Goal: Task Accomplishment & Management: Manage account settings

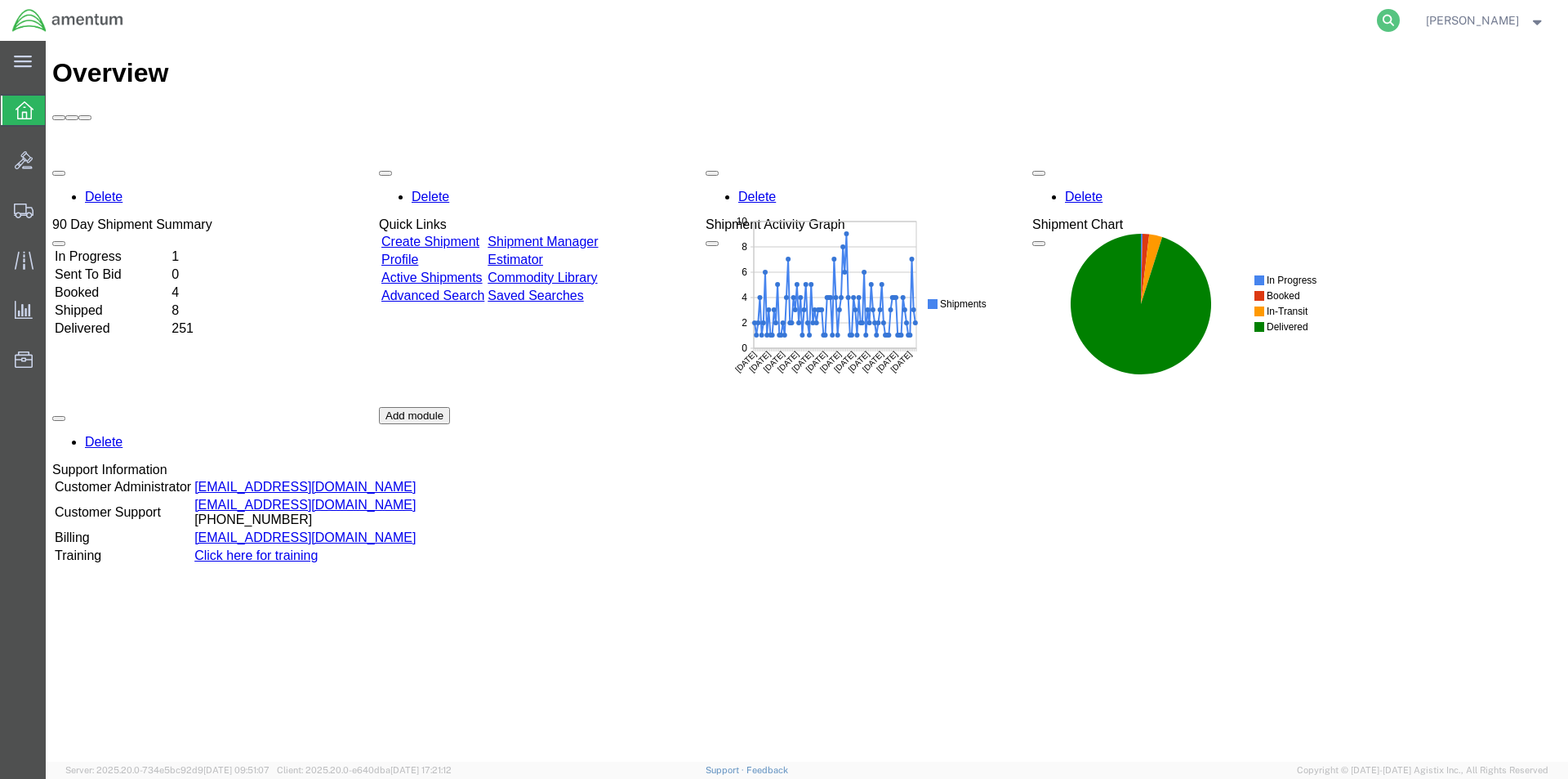
click at [1384, 13] on icon at bounding box center [1389, 20] width 23 height 23
paste input "S528-25283-1617"
click at [1399, 22] on icon at bounding box center [1389, 20] width 23 height 23
type input "S528-25283-1617"
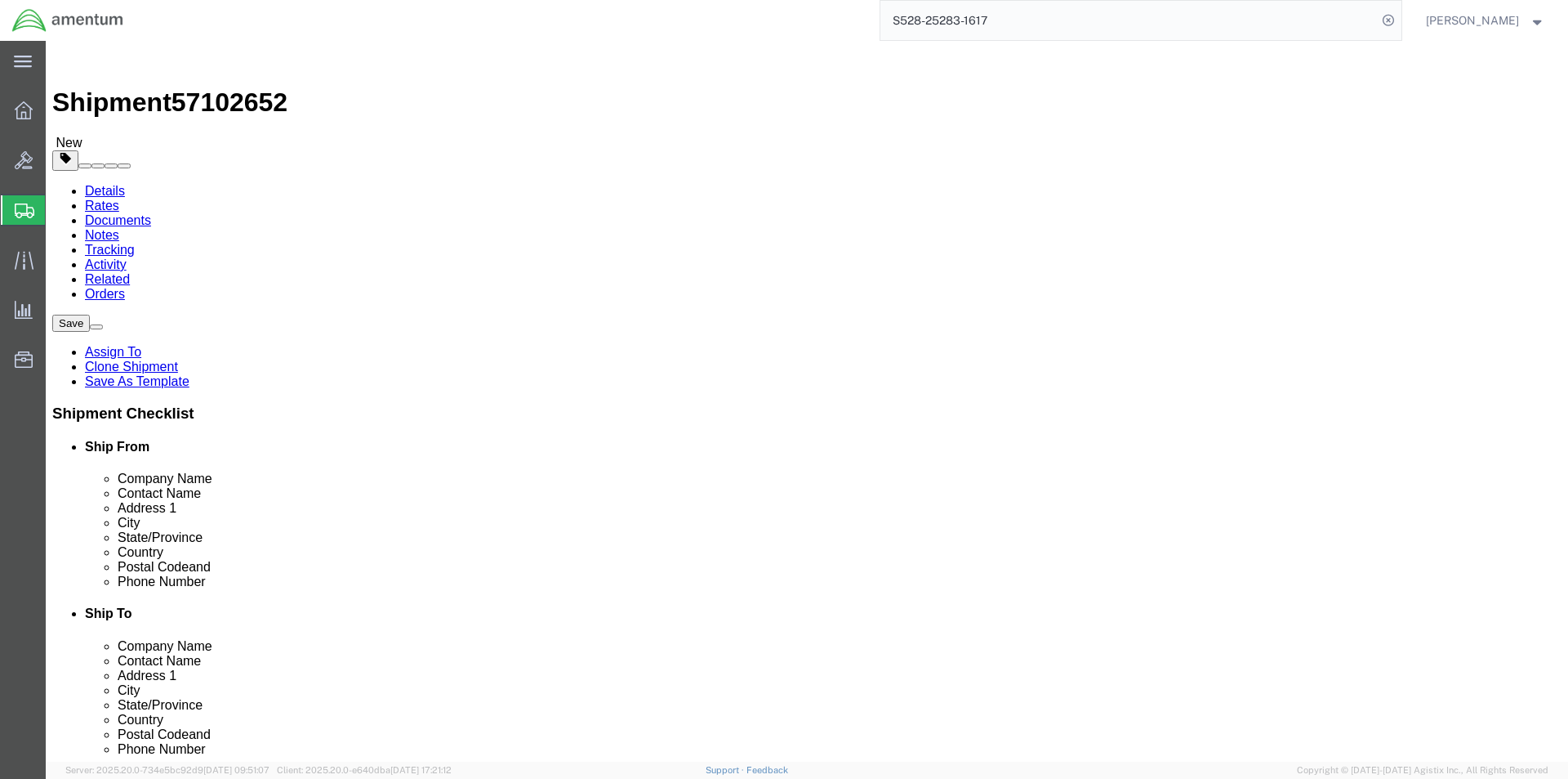
select select "42692"
select select "42730"
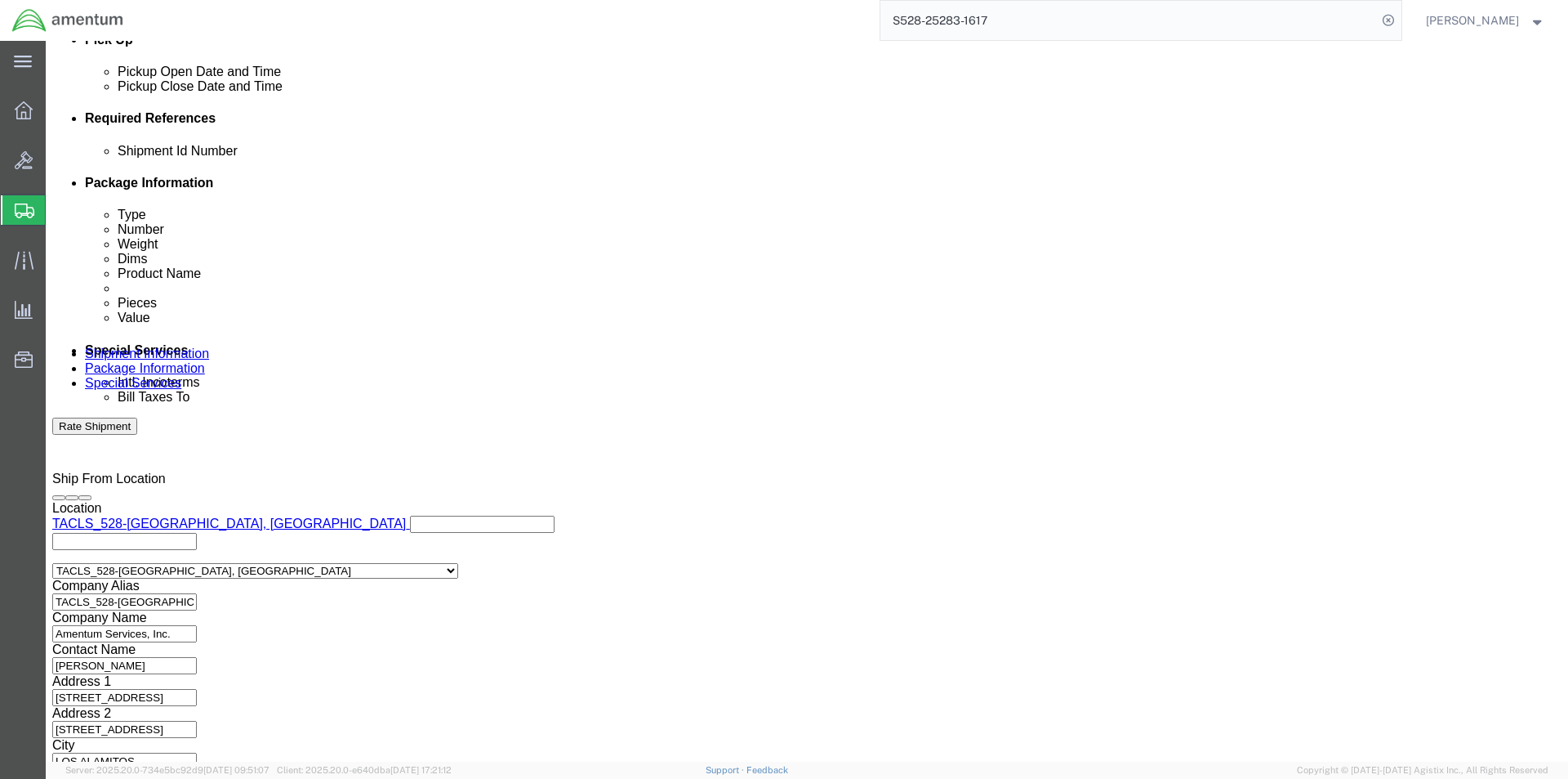
scroll to position [745, 0]
click button "Continue"
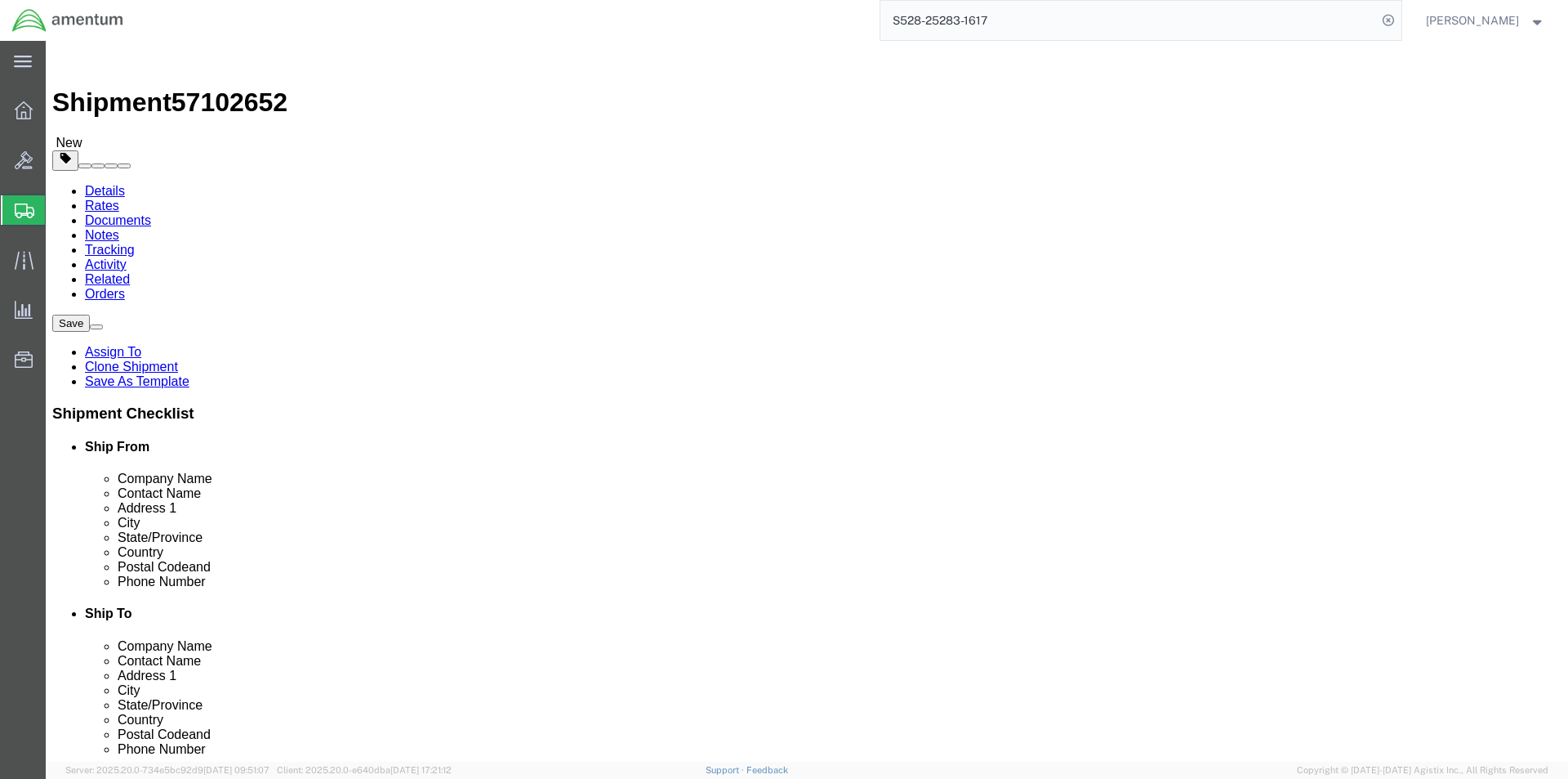
click button "Rate Shipment"
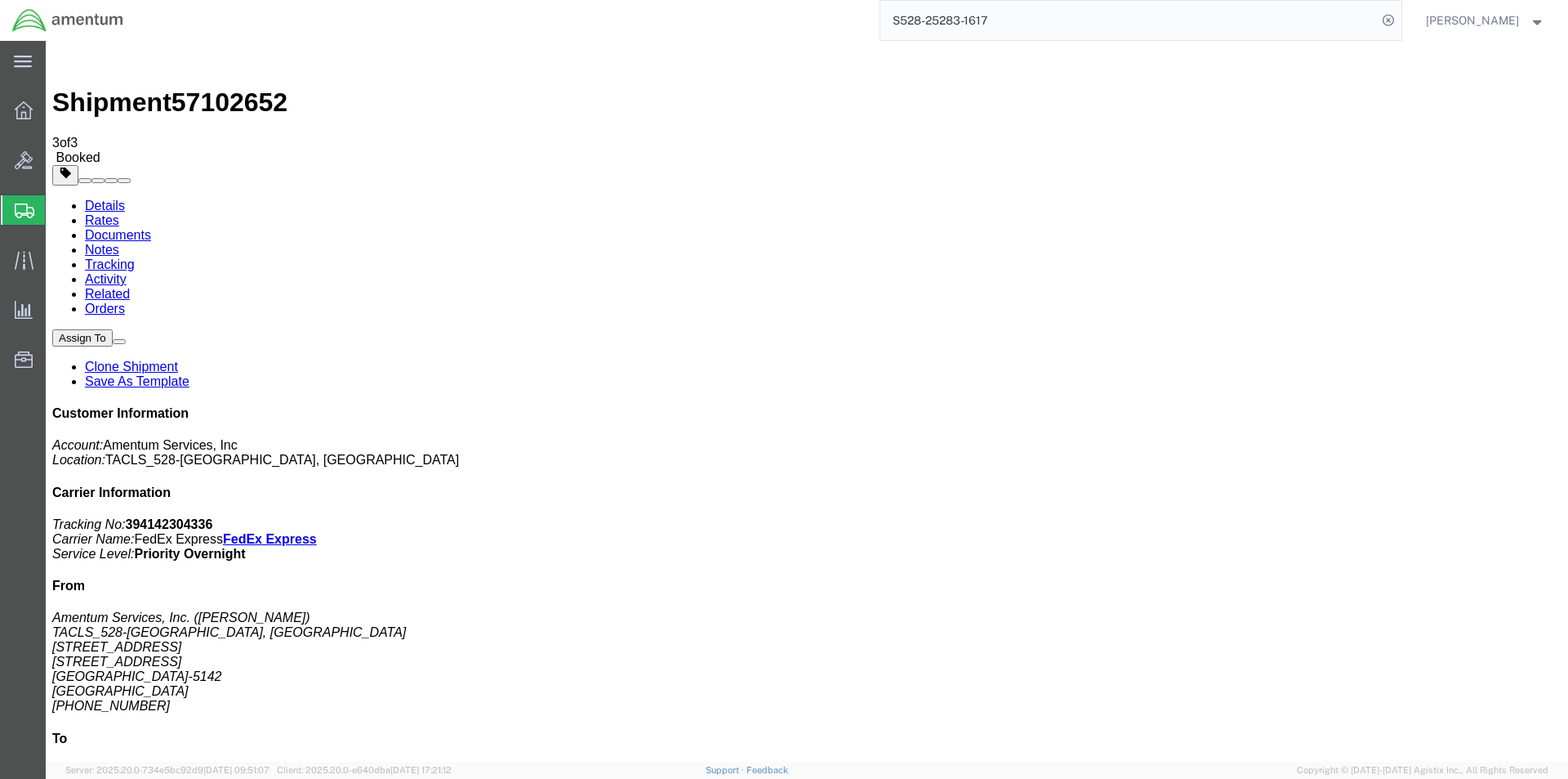
click at [100, 198] on link "Details" at bounding box center [105, 205] width 40 height 13
click link "Schedule pickup request"
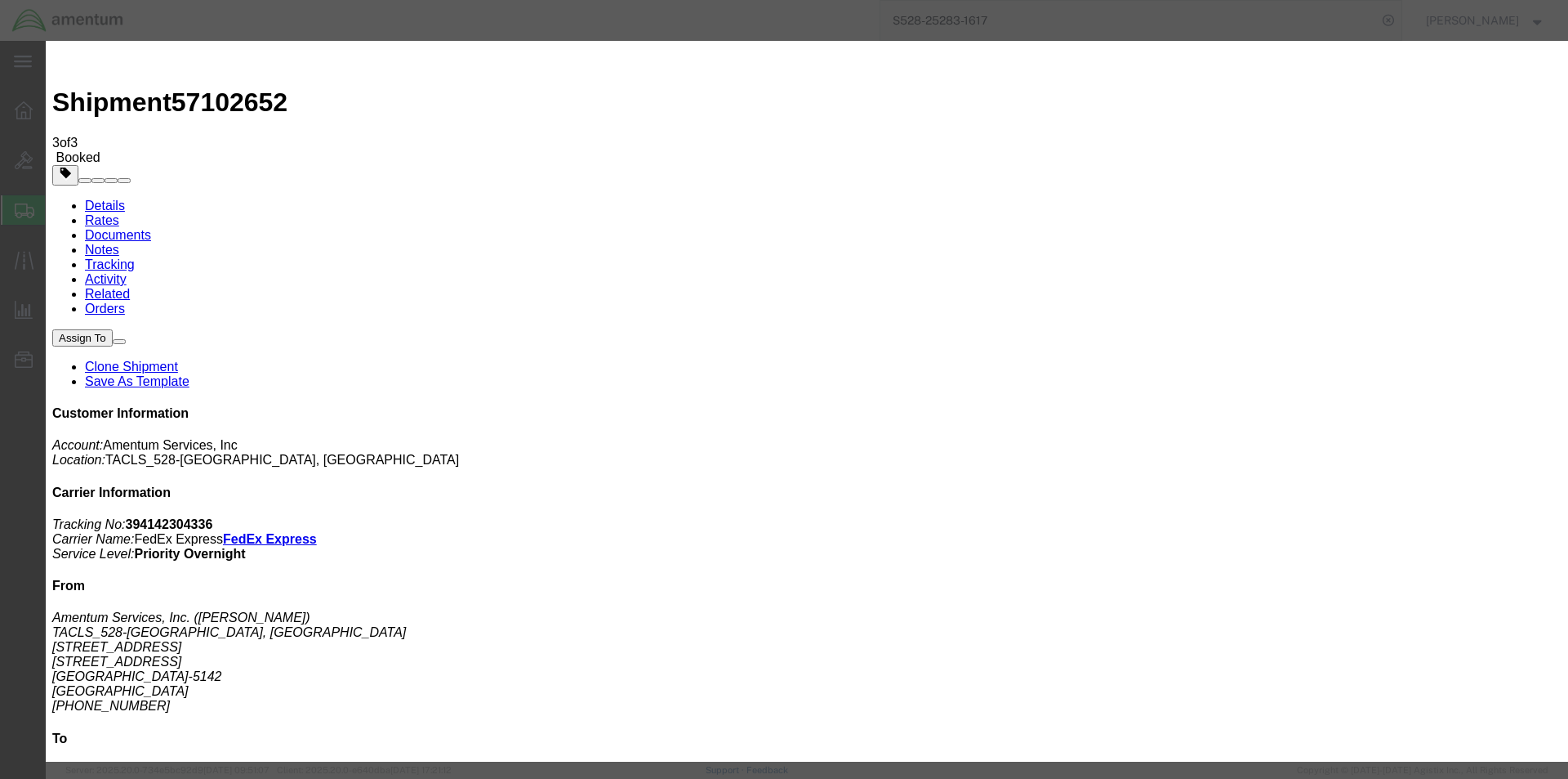
click button "Close"
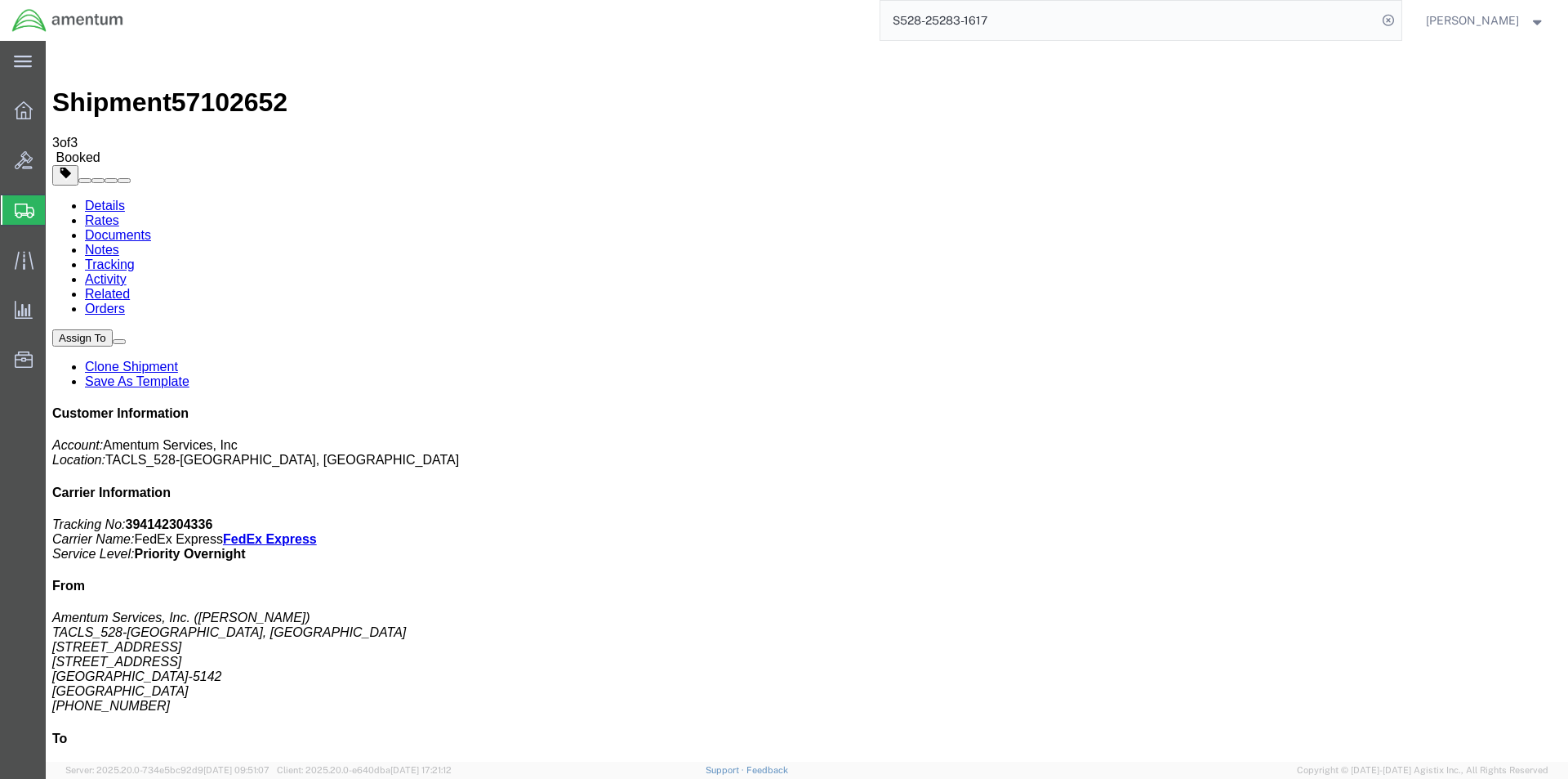
click div "Pickup & Delivery Dates [DATE] 16:19 - [DATE] 17:00 [DATE] 15:00 - [DATE] 16:00…"
click link "Schedule pickup request"
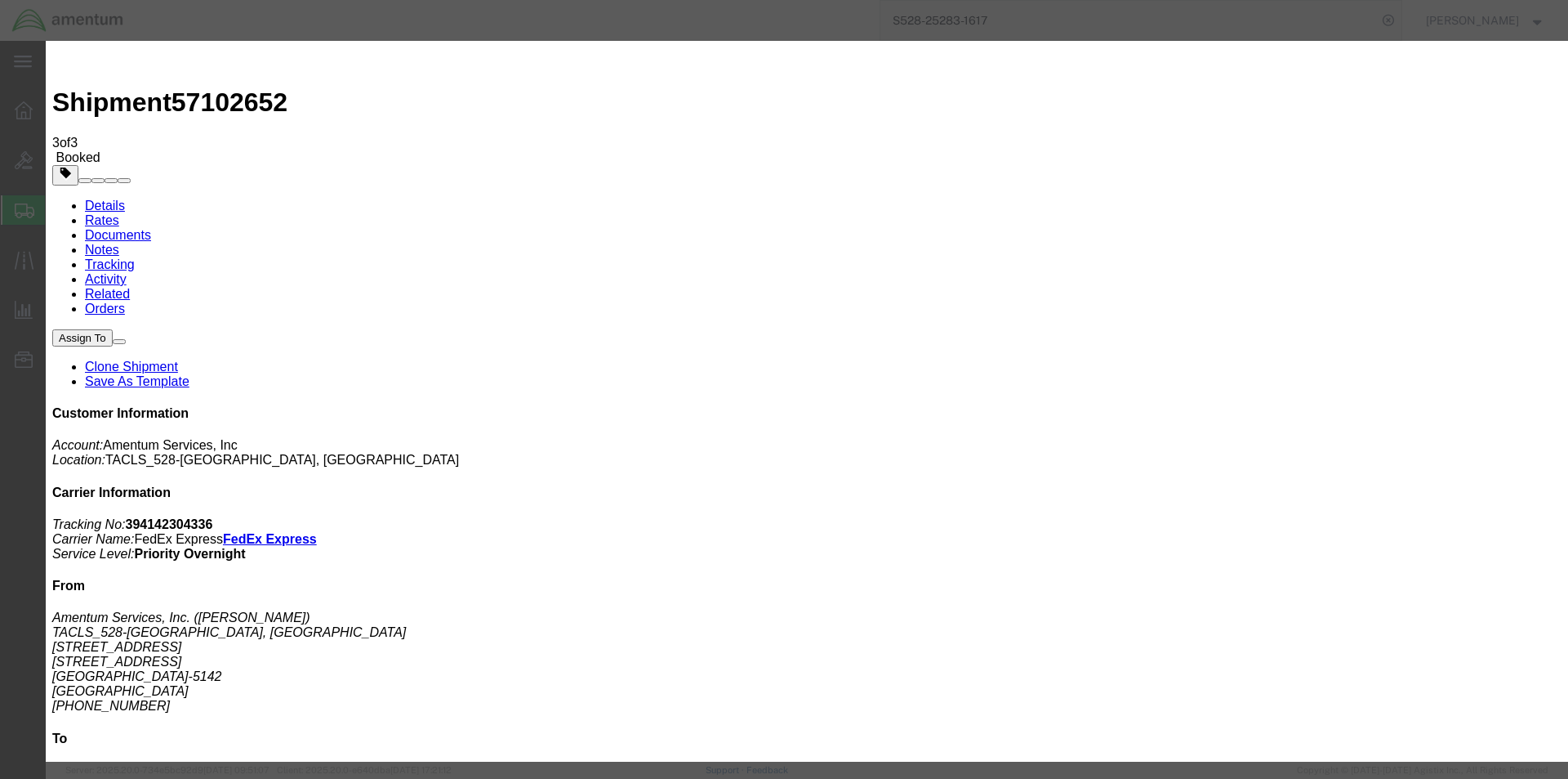
click button "Cancel Pickup Request"
click button "Close"
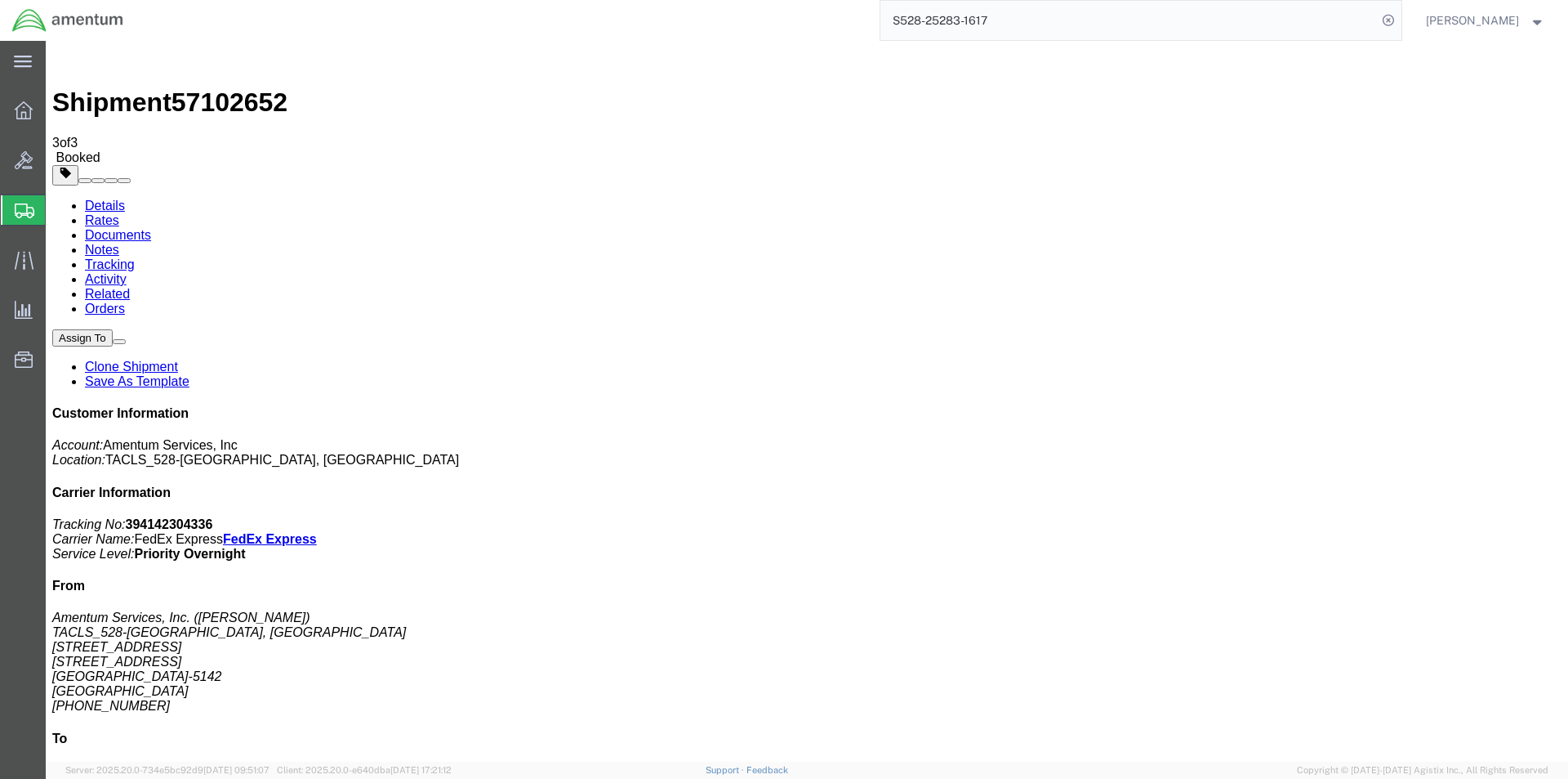
click span "button"
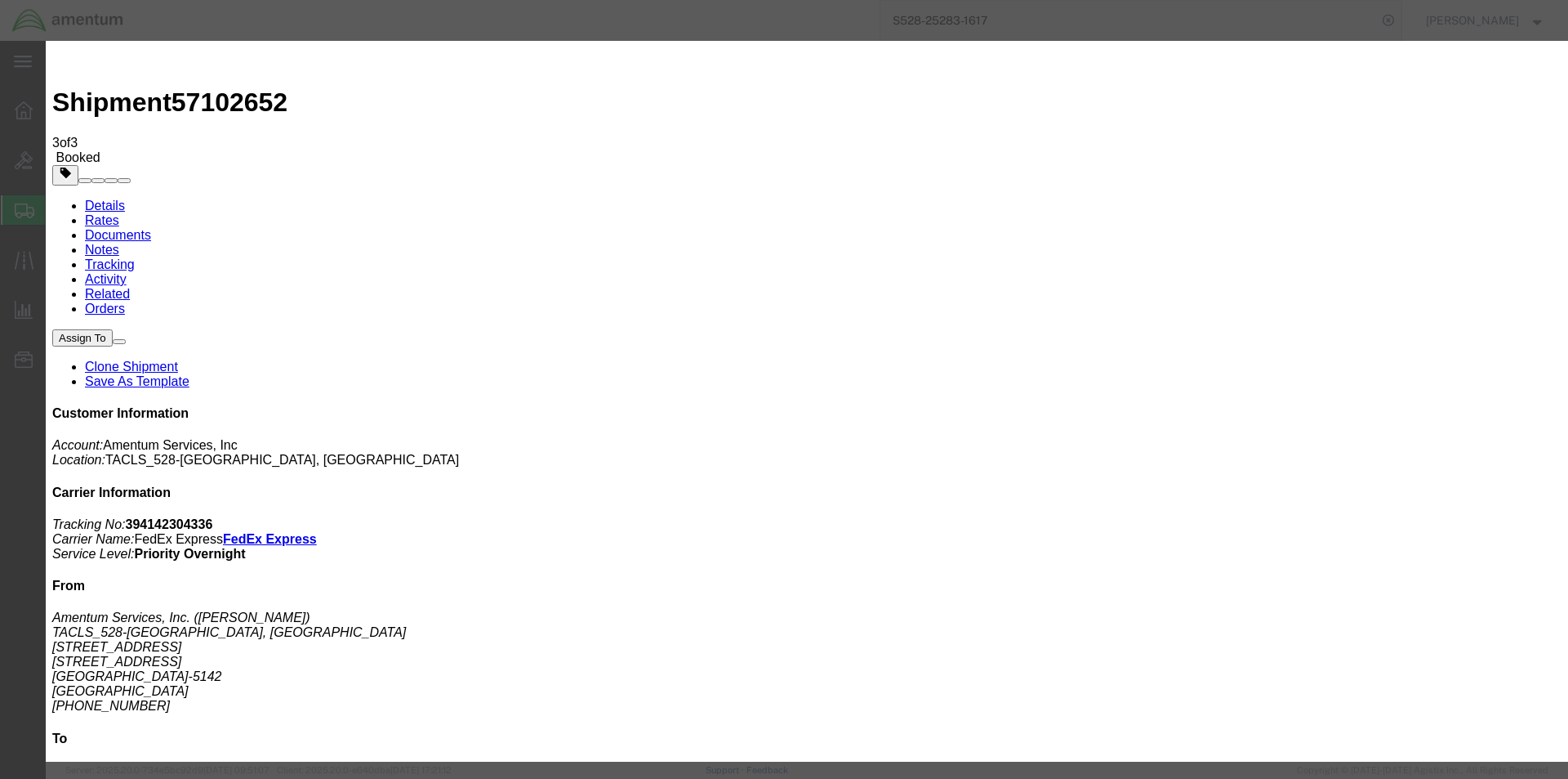
click div "[DATE] 4:19 PM"
type input "2:30 AM"
click div "Notify carrier of changes Cancel Save"
click button "Save"
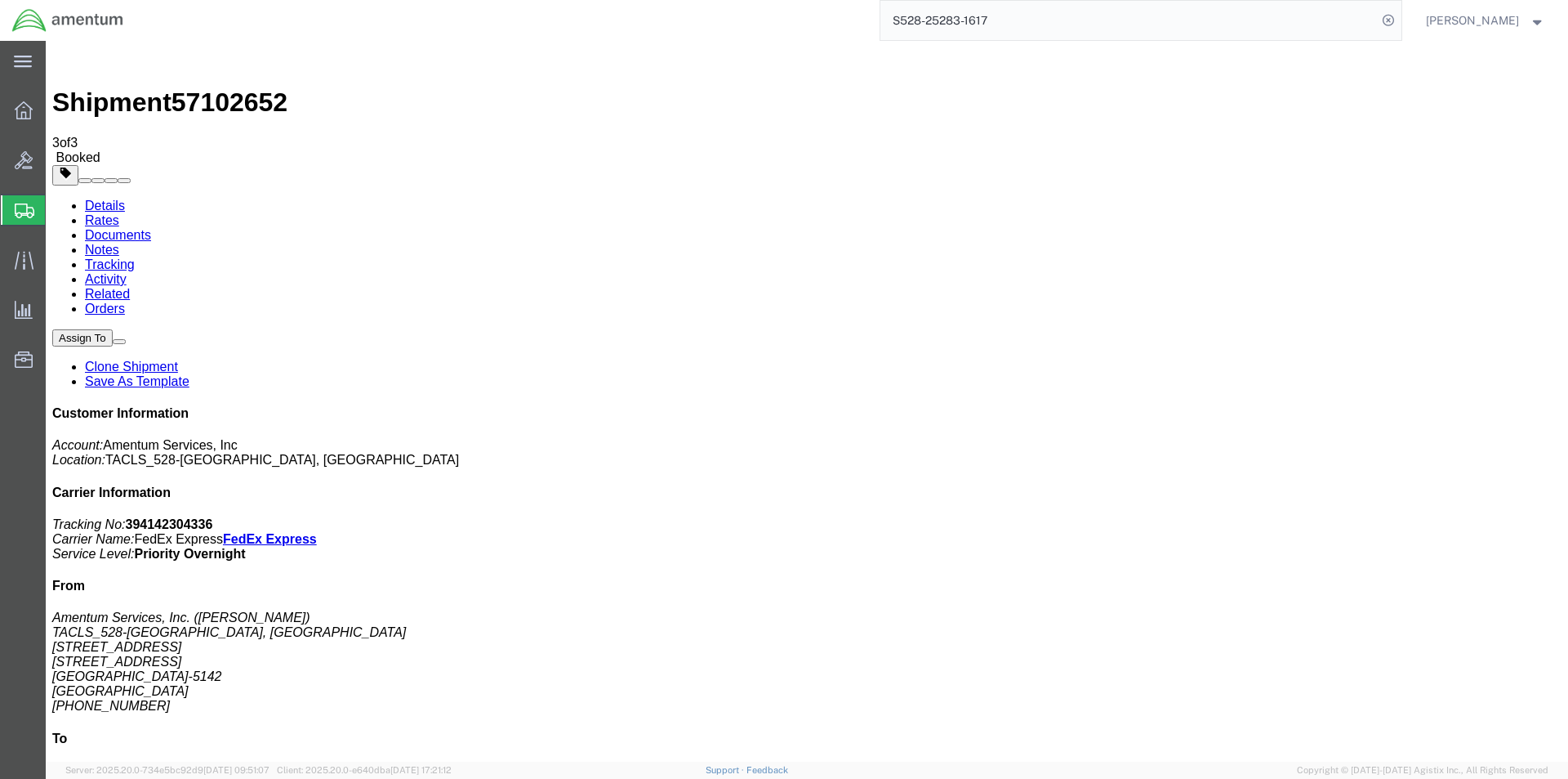
click button "Close"
click button "button"
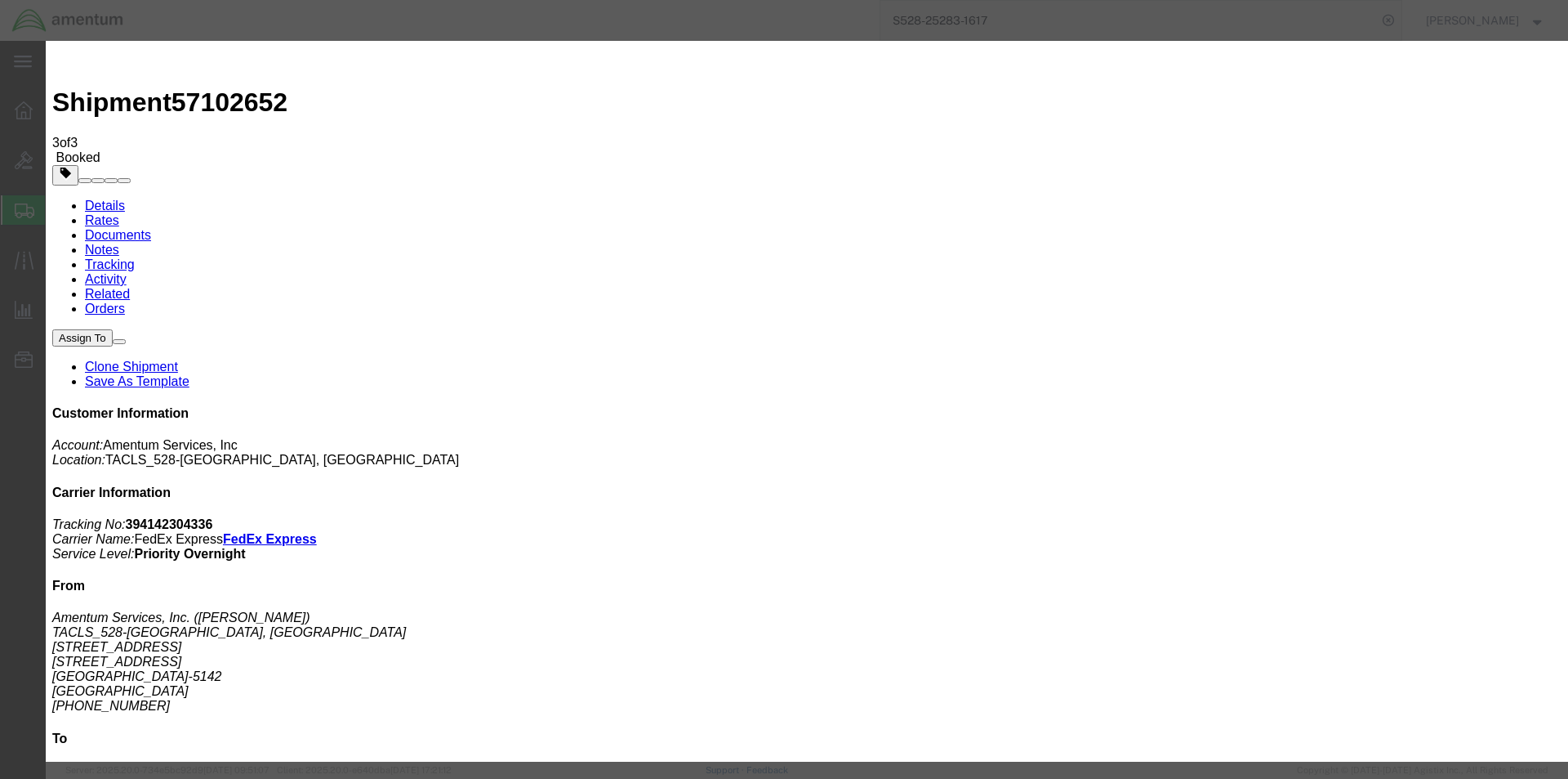
click div "[DATE] 4:19 PM"
type input "1:00 PM"
click button "Apply"
click div "[DATE] 5:00 PM"
type input "6:30 PM"
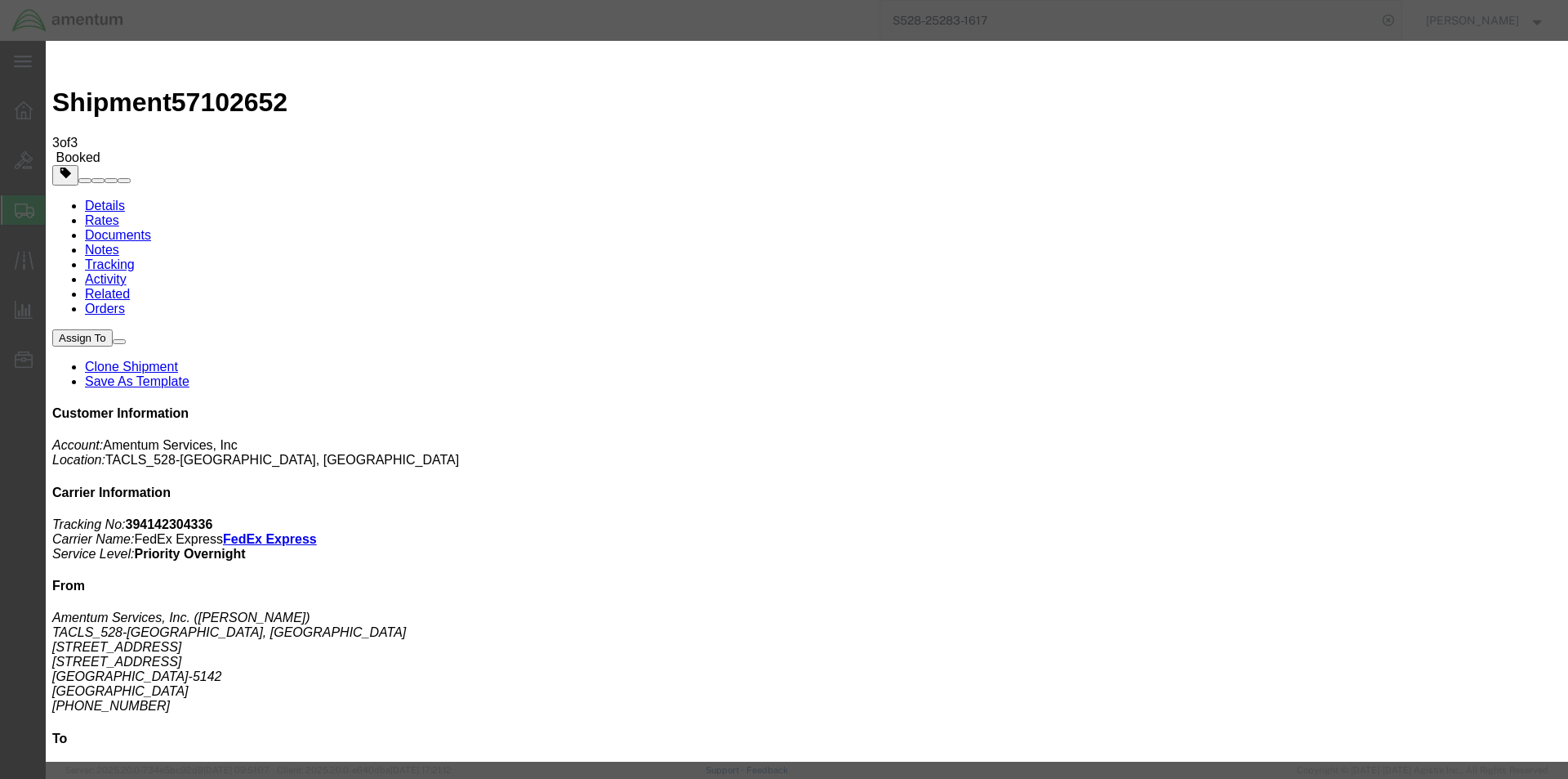
click button "Apply"
click button "Save"
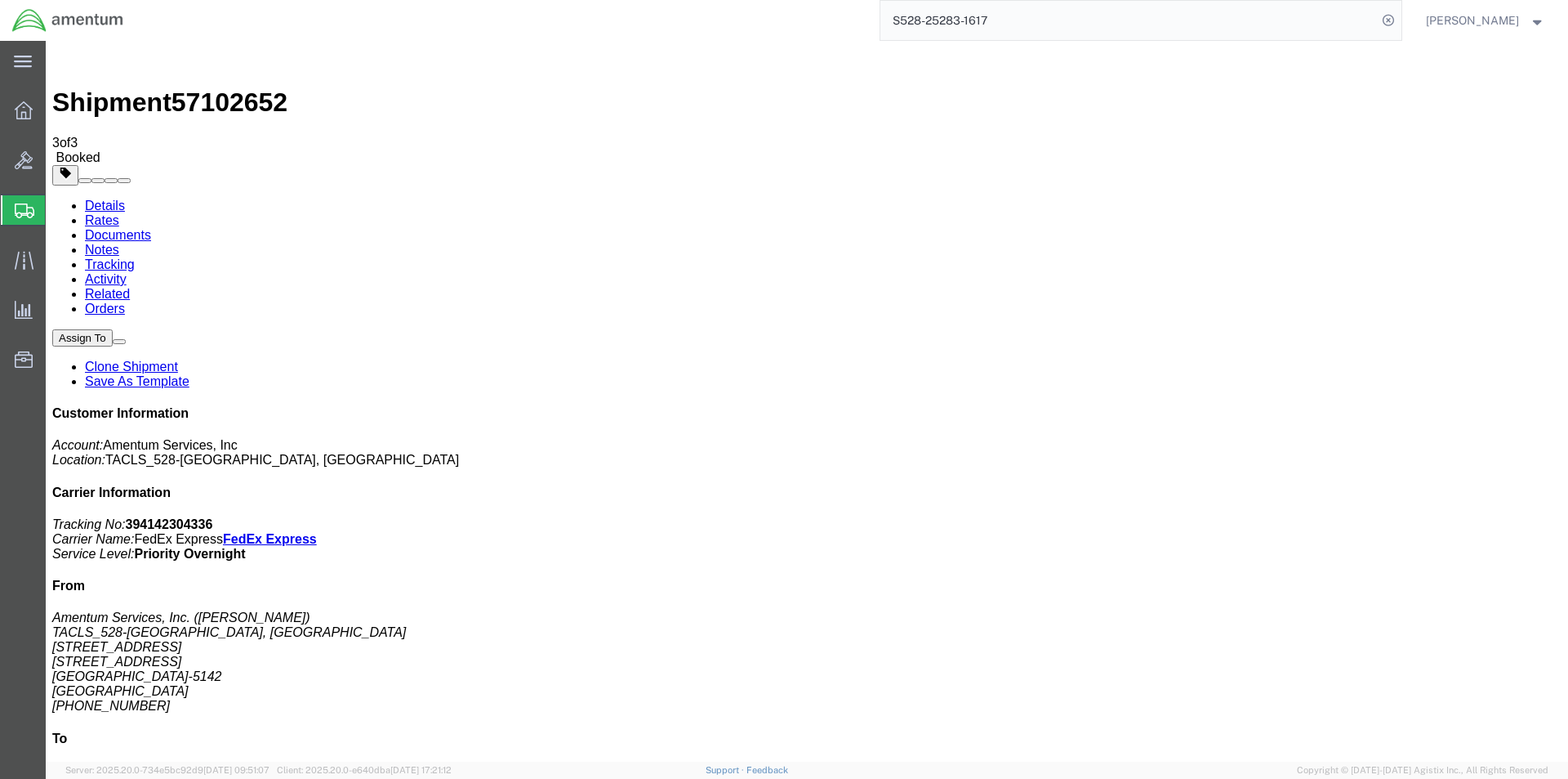
click button "button"
click link "Schedule pickup request"
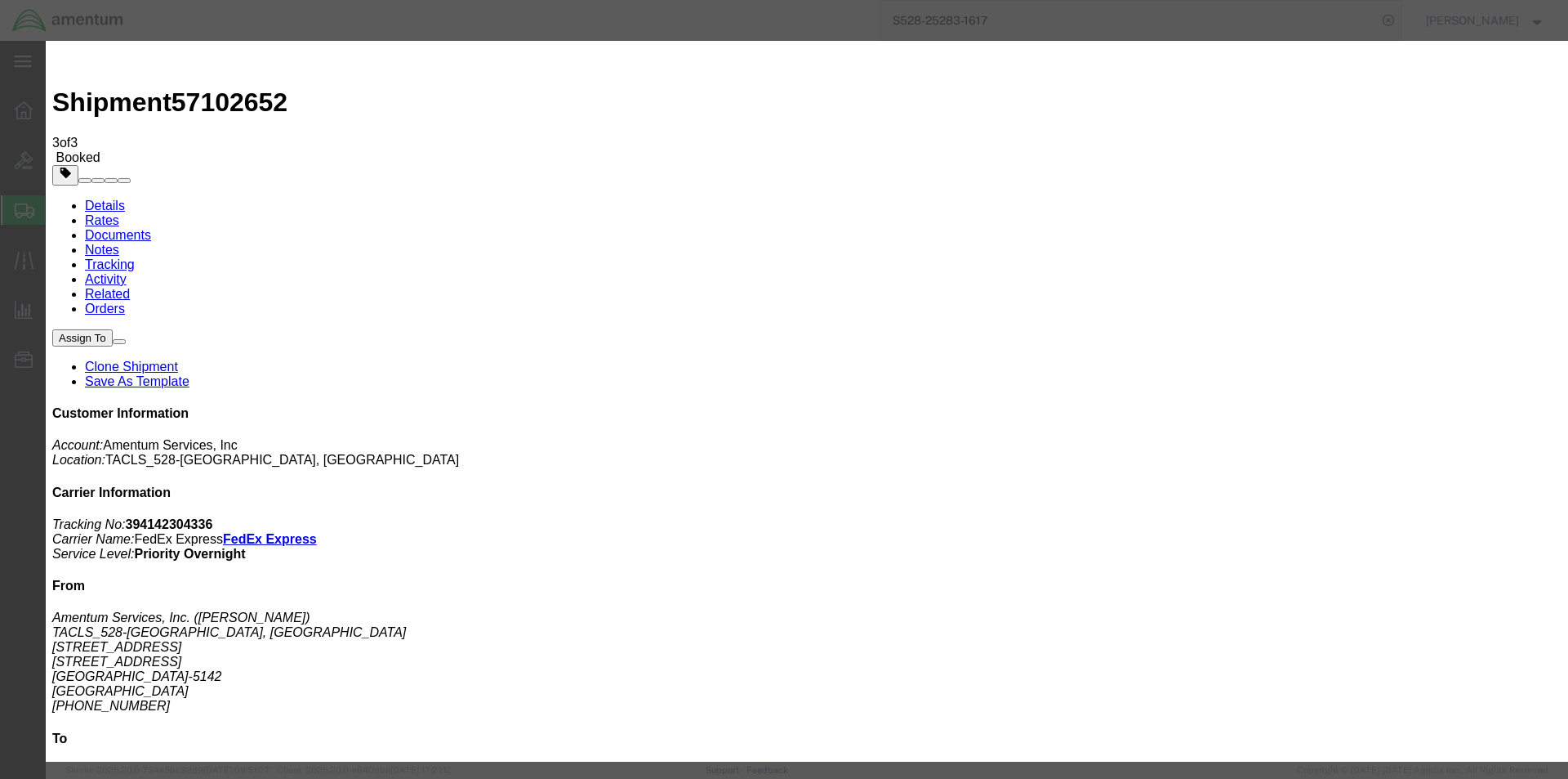
click button "Cancel Pickup Request"
click icon "button"
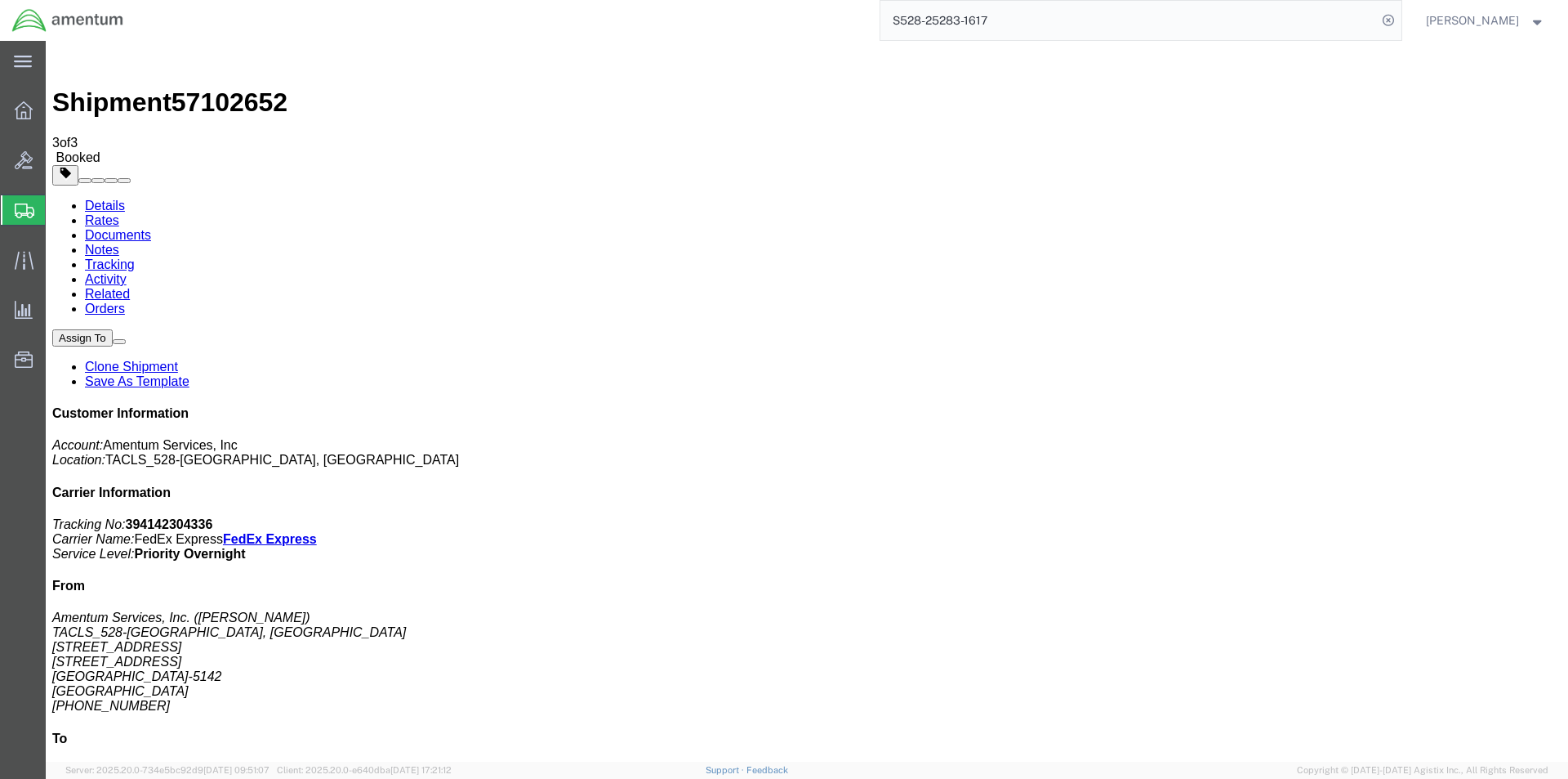
click h4 "Pickup & Delivery Dates"
click button "button"
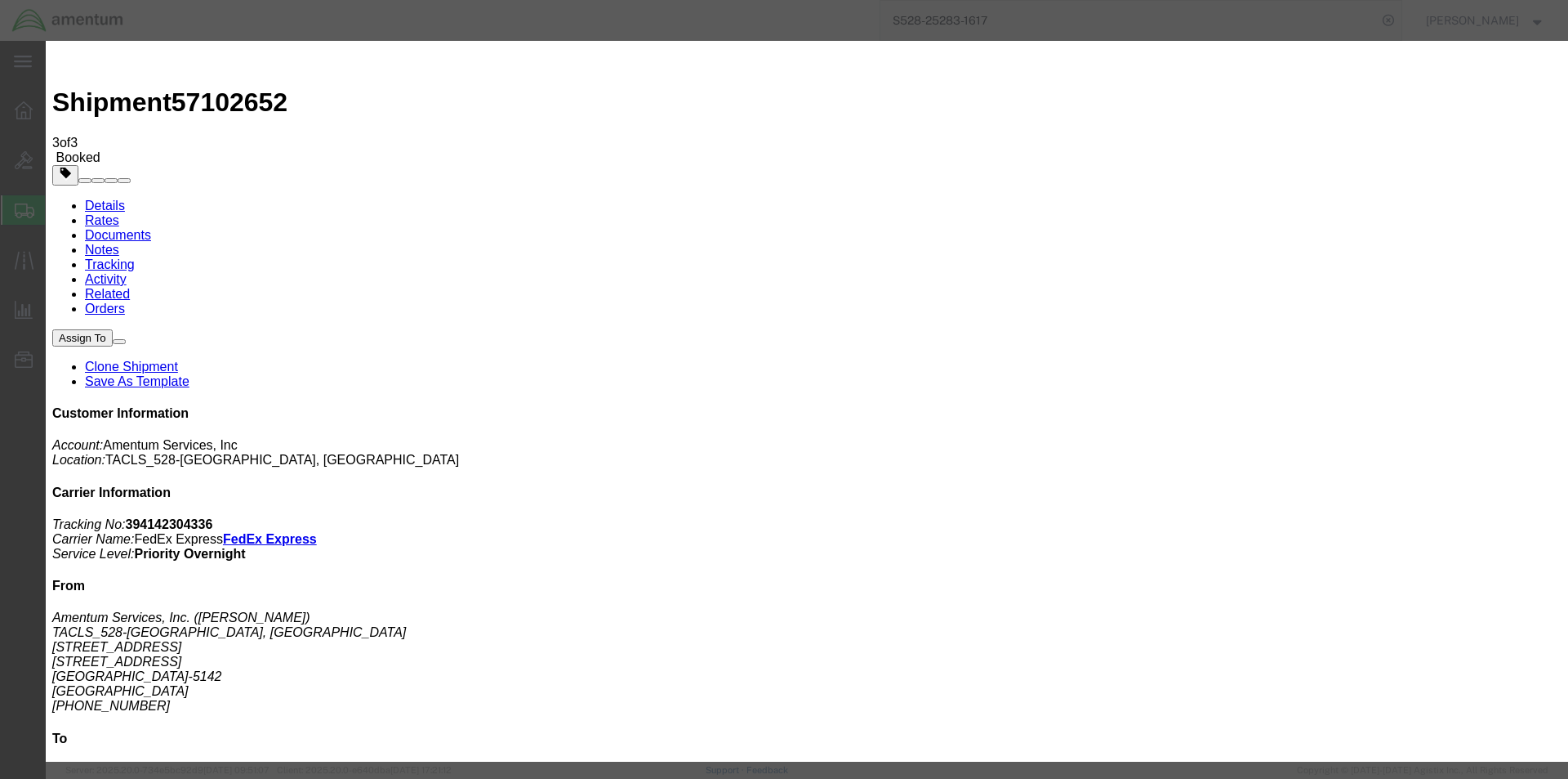
click div "[DATE] 4:19 PM"
type input "2:45 PM"
click button "Apply"
click div "[DATE] 5:00 PM"
type input "7:00 PM"
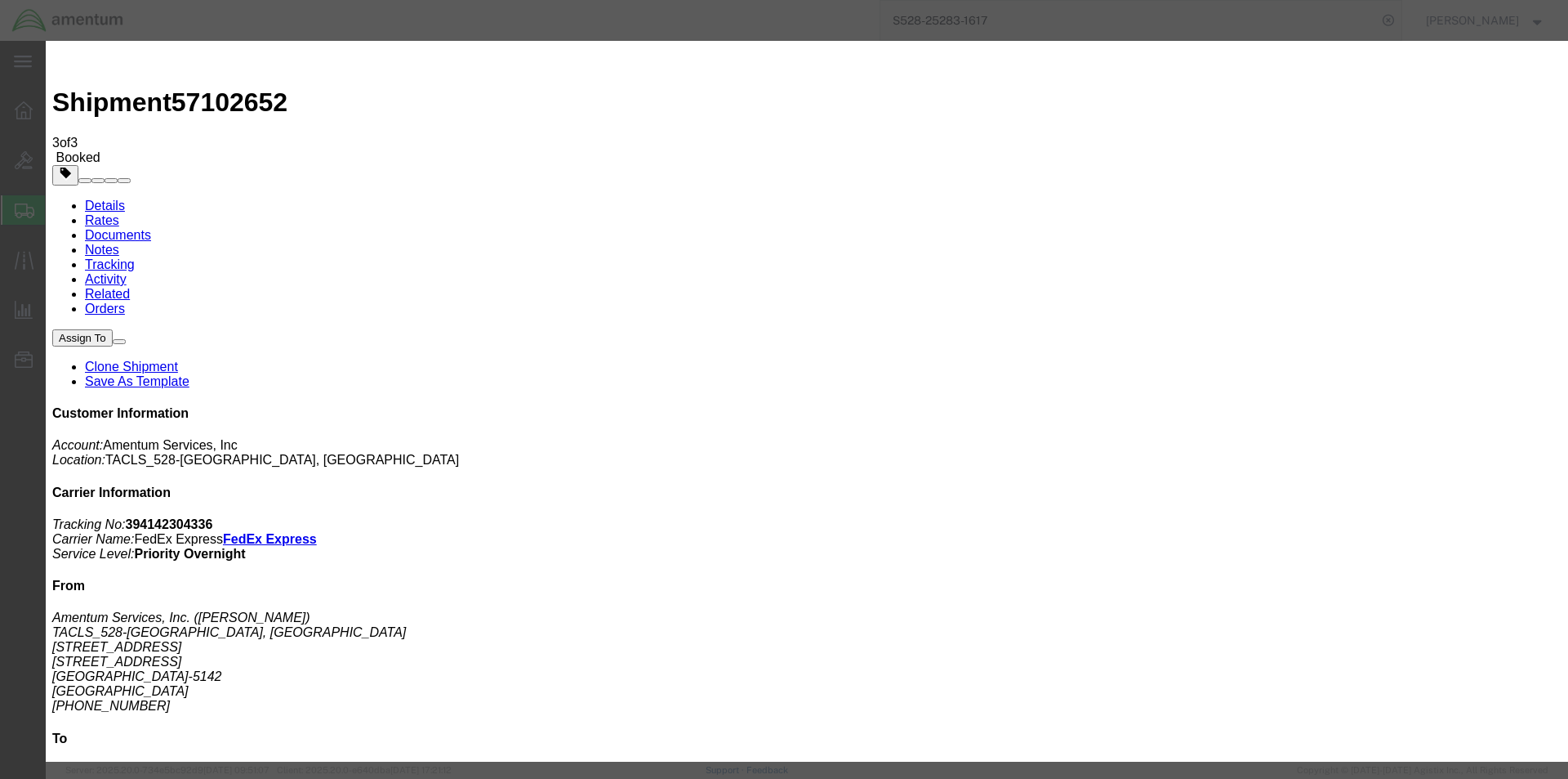
click button "Apply"
click button "Save"
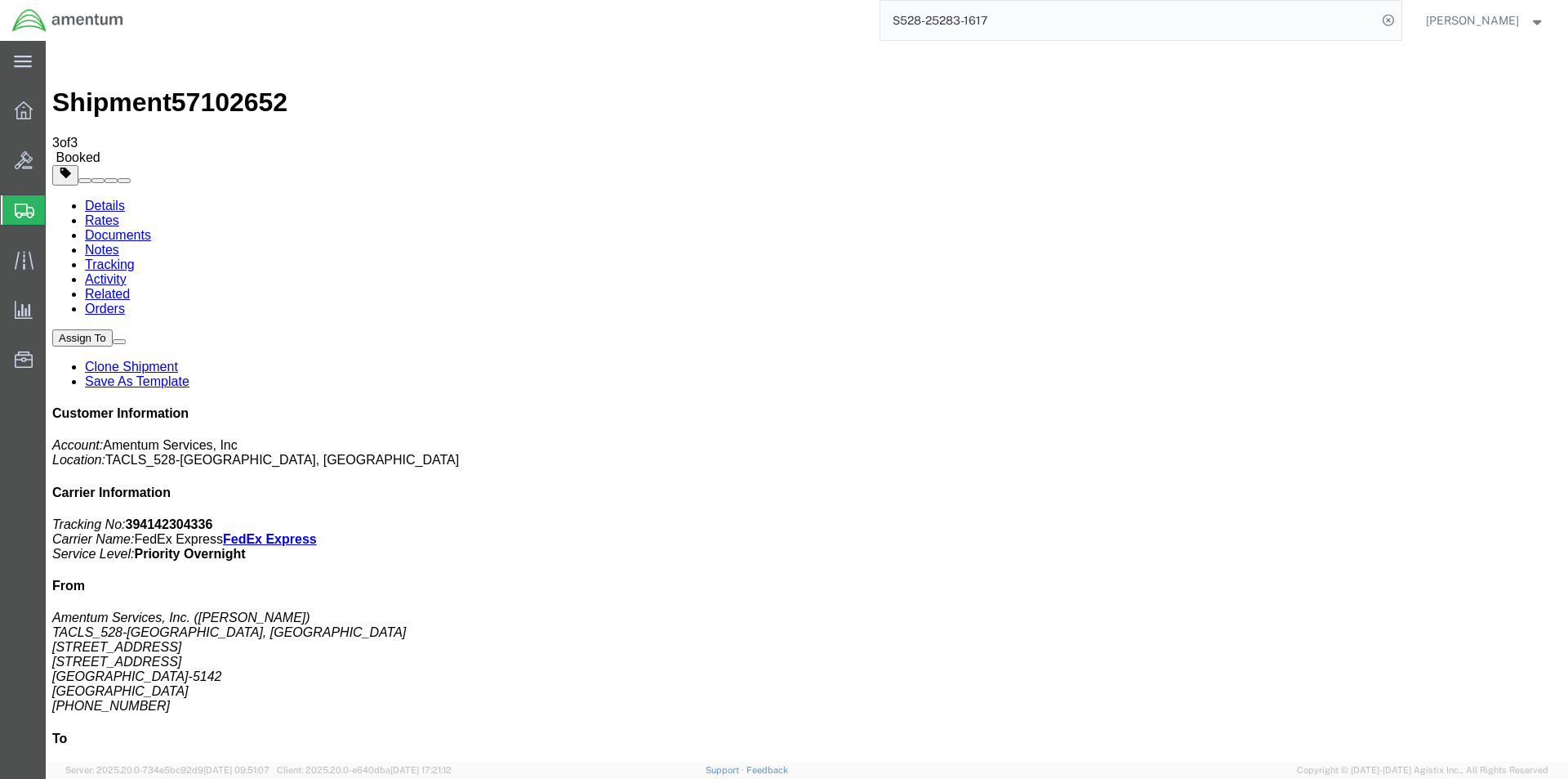
click button "Close"
click b "394142304336"
copy b "394142304336"
